Goal: Task Accomplishment & Management: Manage account settings

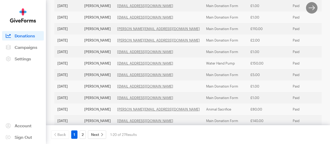
scroll to position [242, 0]
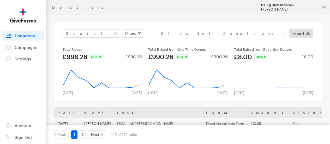
click at [285, 7] on div "[PERSON_NAME]" at bounding box center [289, 9] width 57 height 4
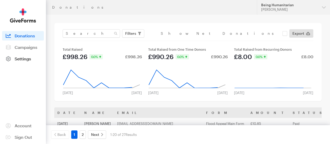
click at [27, 61] on span "Settings" at bounding box center [23, 58] width 16 height 5
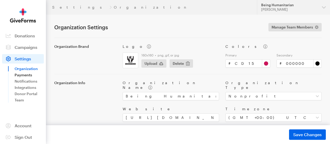
click at [26, 76] on link "Payments" at bounding box center [29, 75] width 29 height 6
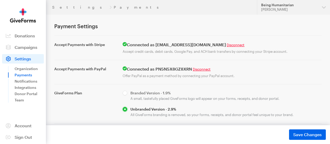
scroll to position [68, 0]
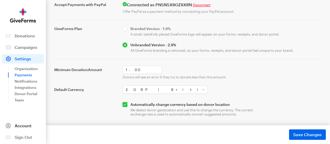
click at [30, 127] on span "Account" at bounding box center [23, 125] width 17 height 5
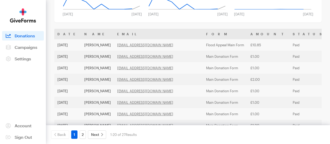
scroll to position [80, 0]
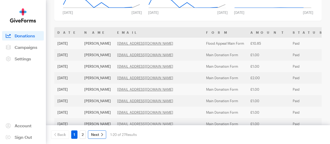
click at [98, 133] on span "Next" at bounding box center [95, 134] width 8 height 6
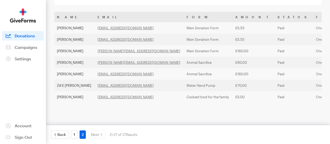
scroll to position [0, 33]
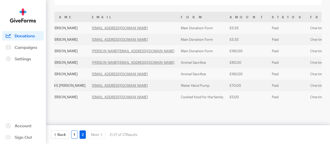
click at [75, 134] on link "1" at bounding box center [74, 134] width 6 height 8
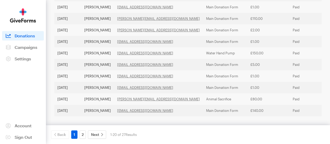
scroll to position [242, 0]
click at [83, 134] on link "2" at bounding box center [83, 134] width 6 height 8
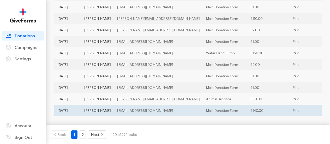
scroll to position [100, 0]
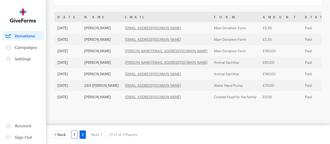
click at [74, 134] on link "1" at bounding box center [74, 134] width 6 height 8
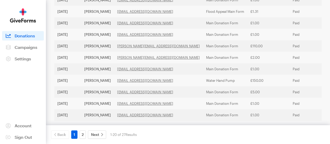
scroll to position [242, 0]
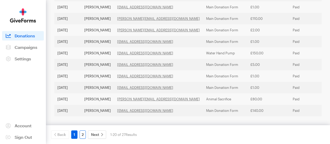
click at [85, 133] on link "2" at bounding box center [83, 134] width 6 height 8
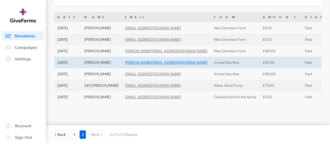
scroll to position [100, 0]
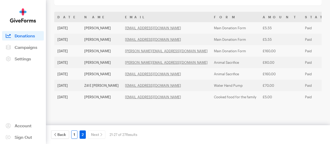
click at [75, 134] on link "1" at bounding box center [74, 134] width 6 height 8
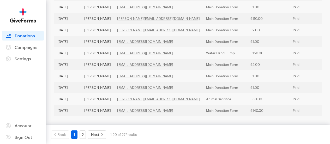
scroll to position [242, 0]
click at [84, 134] on link "2" at bounding box center [83, 134] width 6 height 8
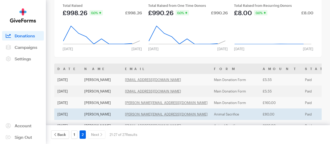
scroll to position [0, 0]
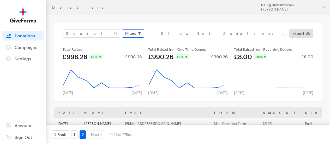
click at [141, 33] on span "button" at bounding box center [139, 33] width 3 height 6
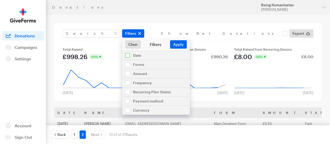
click at [144, 60] on input "checkbox" at bounding box center [156, 55] width 68 height 9
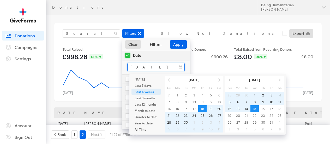
click at [183, 68] on input "Sep 18, 2025 - Oct 15, 2025" at bounding box center [155, 67] width 57 height 8
click at [169, 78] on span at bounding box center [169, 80] width 8 height 7
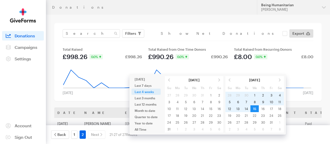
click at [169, 78] on span at bounding box center [169, 80] width 8 height 7
click at [171, 80] on span at bounding box center [169, 80] width 8 height 7
click at [169, 81] on span at bounding box center [169, 80] width 8 height 7
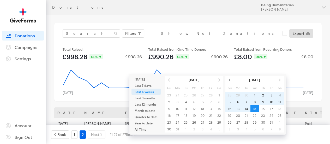
click at [230, 80] on span at bounding box center [230, 80] width 8 height 7
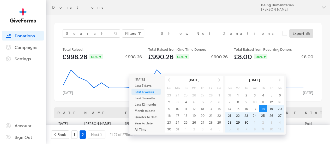
click at [230, 80] on th at bounding box center [230, 80] width 8 height 8
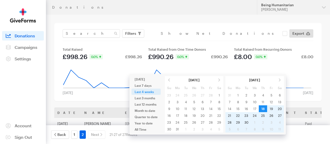
click at [230, 80] on th at bounding box center [230, 80] width 8 height 8
drag, startPoint x: 230, startPoint y: 80, endPoint x: 277, endPoint y: 79, distance: 46.8
click at [277, 79] on tr "Sep 2025" at bounding box center [255, 80] width 58 height 8
click at [277, 79] on span at bounding box center [280, 80] width 8 height 7
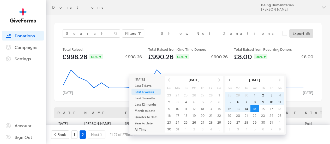
click at [230, 81] on span at bounding box center [230, 80] width 8 height 7
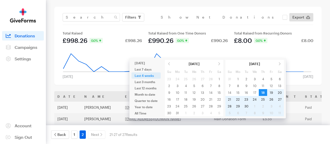
scroll to position [12, 0]
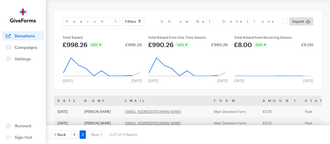
click at [204, 9] on main "Donations Filters Clear Filters Apply Date Sep 18, 2025 - Oct 15, 2025 Forms De…" at bounding box center [165, 115] width 330 height 225
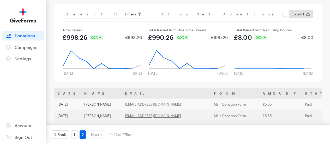
scroll to position [0, 0]
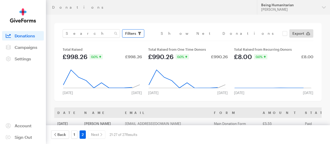
click at [140, 34] on button "Filters" at bounding box center [133, 33] width 22 height 8
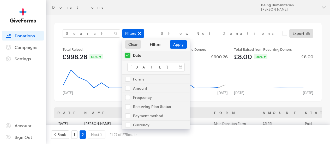
click at [139, 56] on input "checkbox" at bounding box center [156, 55] width 68 height 9
checkbox input "false"
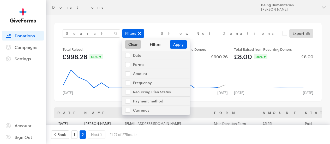
click at [139, 46] on link "Clear" at bounding box center [133, 44] width 16 height 8
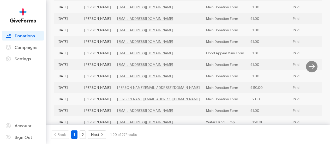
scroll to position [242, 0]
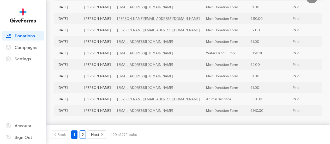
click at [83, 133] on link "2" at bounding box center [83, 134] width 6 height 8
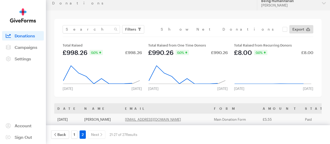
scroll to position [0, 0]
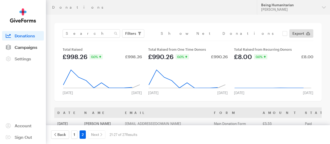
click at [31, 50] on span "Campaigns" at bounding box center [26, 47] width 23 height 5
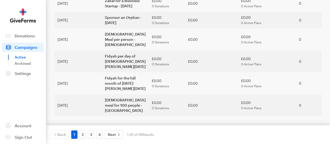
scroll to position [402, 0]
click at [36, 77] on link "Settings" at bounding box center [23, 73] width 42 height 9
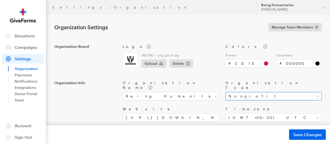
scroll to position [84, 0]
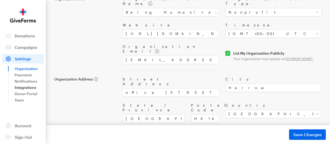
click at [32, 91] on link "Integrations" at bounding box center [29, 87] width 29 height 6
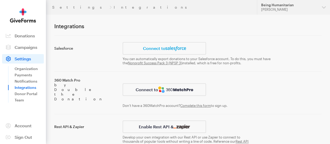
scroll to position [25, 0]
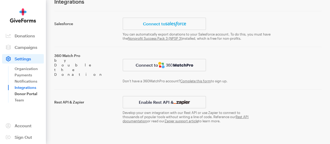
click at [30, 97] on link "Donor Portal" at bounding box center [29, 94] width 29 height 6
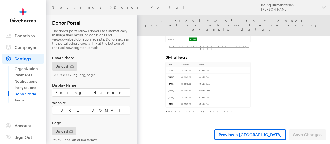
scroll to position [157, 0]
select select "gbp"
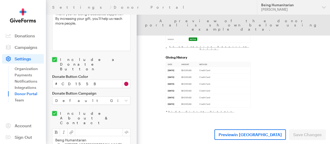
scroll to position [381, 0]
